Goal: Check status: Check status

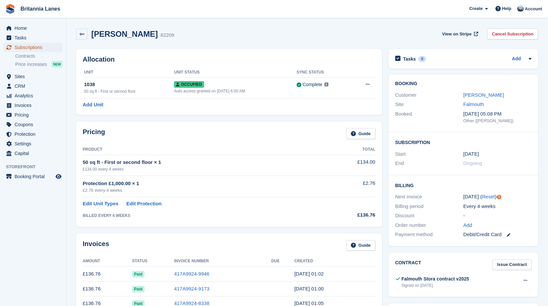
click at [22, 48] on span "Subscriptions" at bounding box center [35, 47] width 40 height 9
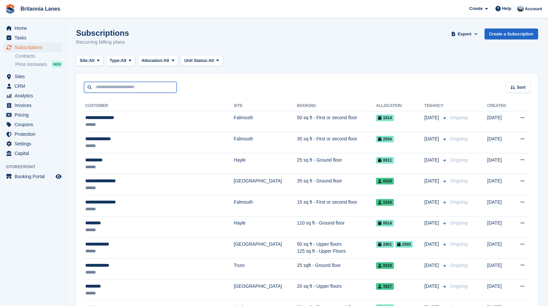
click at [122, 86] on input "text" at bounding box center [130, 87] width 93 height 11
type input "******"
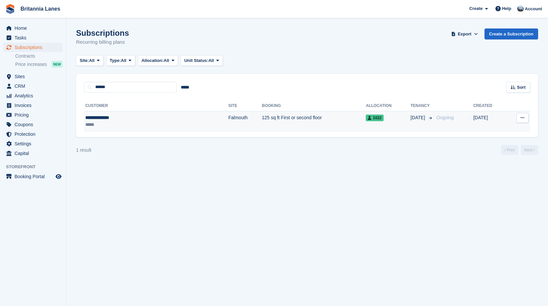
click at [121, 120] on div "**********" at bounding box center [126, 117] width 82 height 7
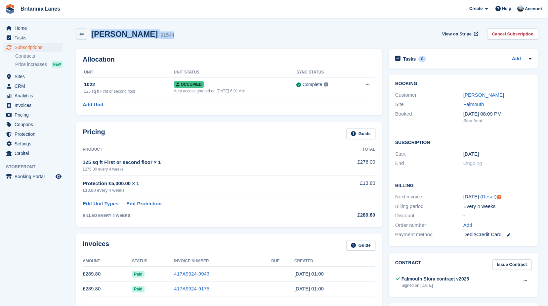
drag, startPoint x: 169, startPoint y: 35, endPoint x: 93, endPoint y: 33, distance: 75.5
click at [93, 33] on div "[PERSON_NAME] 91544 View on Stripe Cancel Subscription" at bounding box center [307, 33] width 462 height 11
drag, startPoint x: 93, startPoint y: 33, endPoint x: 198, endPoint y: 37, distance: 104.6
click at [198, 37] on div "[PERSON_NAME] 91544 View on Stripe Cancel Subscription" at bounding box center [307, 33] width 462 height 11
drag, startPoint x: 167, startPoint y: 35, endPoint x: 106, endPoint y: 29, distance: 60.8
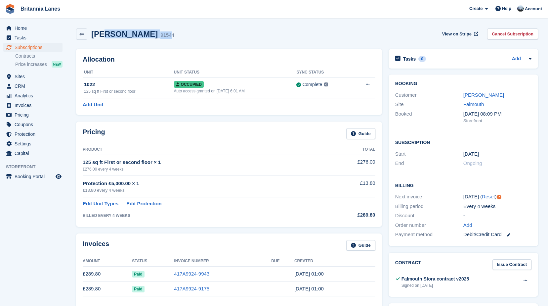
click at [106, 29] on div "[PERSON_NAME] 91544" at bounding box center [130, 34] width 87 height 10
drag, startPoint x: 106, startPoint y: 29, endPoint x: 181, endPoint y: 37, distance: 75.2
click at [181, 37] on div "[PERSON_NAME] 91544 View on Stripe Cancel Subscription" at bounding box center [307, 33] width 462 height 11
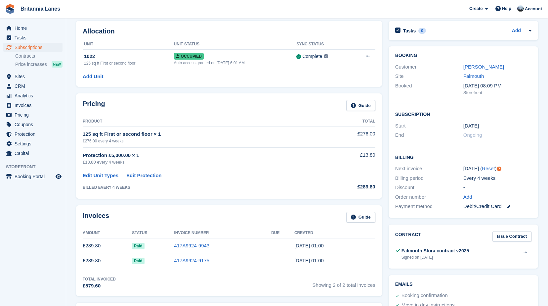
scroll to position [66, 0]
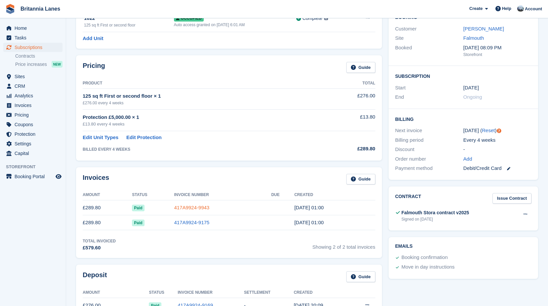
click at [198, 205] on link "417A9924-9943" at bounding box center [191, 208] width 35 height 6
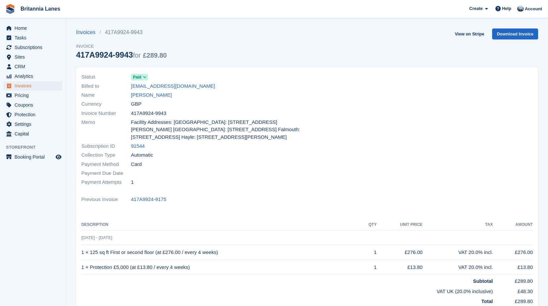
click at [193, 108] on div "Currency GBP" at bounding box center [192, 104] width 222 height 9
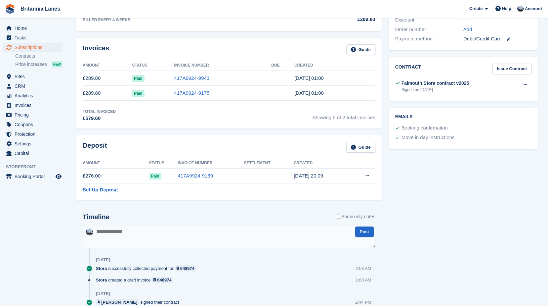
scroll to position [199, 0]
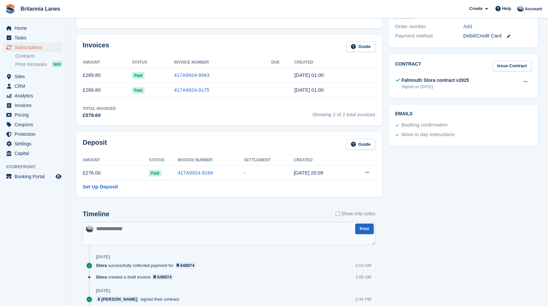
click at [187, 123] on div "Invoices Guide Amount Status Invoice Number Due Created £289.80 Paid 417A9924-9…" at bounding box center [229, 80] width 306 height 91
click at [187, 79] on td "417A9924-9943" at bounding box center [222, 75] width 97 height 15
click at [187, 76] on link "417A9924-9943" at bounding box center [191, 75] width 35 height 6
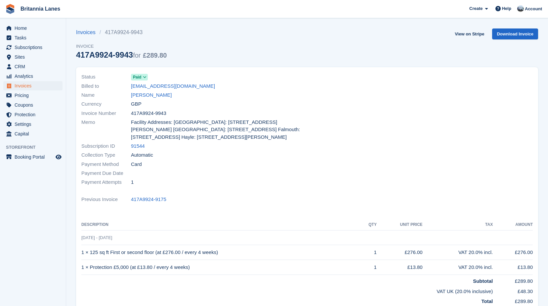
click at [164, 215] on div "Status Paid Billed to [EMAIL_ADDRESS][DOMAIN_NAME] Name [PERSON_NAME] Currency …" at bounding box center [307, 199] width 462 height 265
click at [192, 187] on div "Status Paid Billed to [EMAIL_ADDRESS][DOMAIN_NAME] Name [PERSON_NAME] Currency …" at bounding box center [192, 129] width 230 height 122
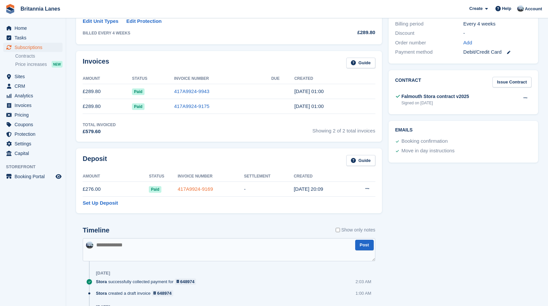
scroll to position [165, 0]
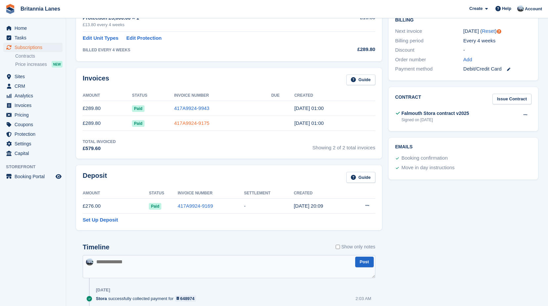
click at [189, 120] on link "417A9924-9175" at bounding box center [191, 123] width 35 height 6
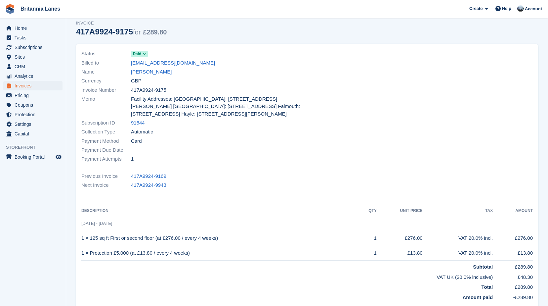
scroll to position [33, 0]
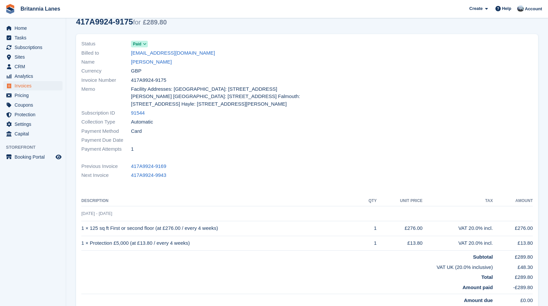
scroll to position [165, 0]
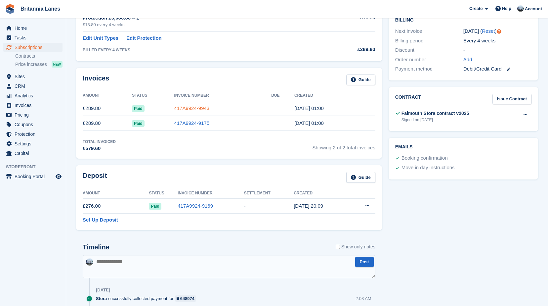
click at [192, 110] on link "417A9924-9943" at bounding box center [191, 108] width 35 height 6
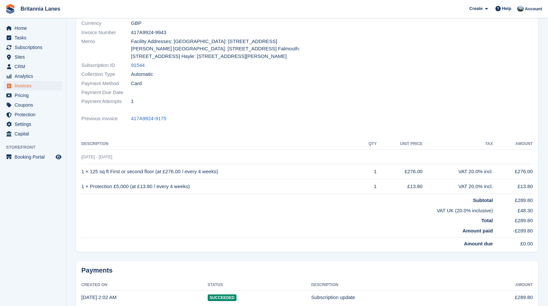
scroll to position [20, 0]
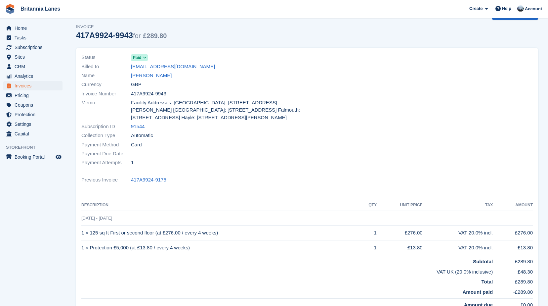
click at [195, 152] on div "Payment Due Date" at bounding box center [192, 153] width 222 height 9
click at [177, 149] on div "Payment Due Date" at bounding box center [192, 153] width 222 height 9
click at [33, 26] on span "Home" at bounding box center [35, 27] width 40 height 9
